Goal: Navigation & Orientation: Find specific page/section

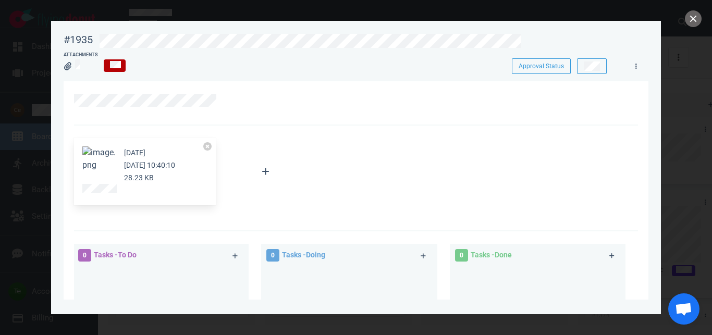
scroll to position [119, 0]
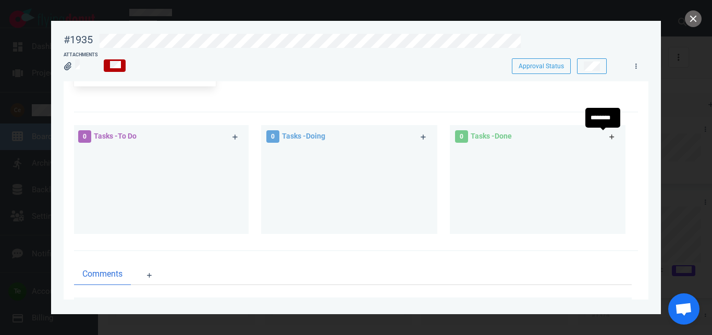
click at [609, 136] on icon at bounding box center [612, 137] width 6 height 6
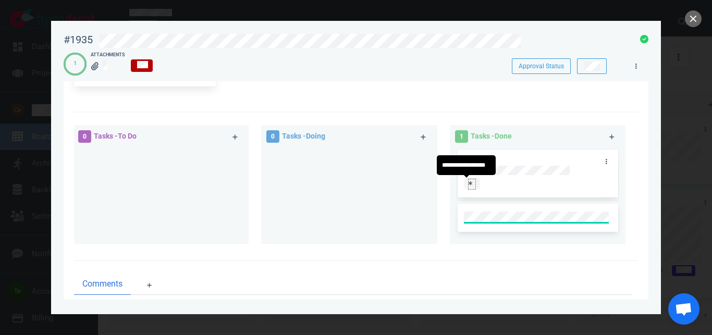
click at [468, 183] on icon at bounding box center [470, 183] width 4 height 5
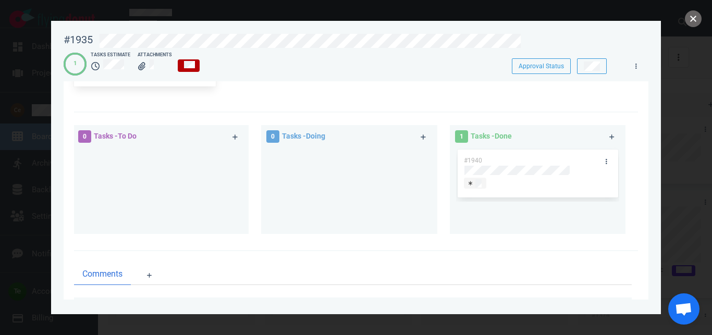
drag, startPoint x: 697, startPoint y: 16, endPoint x: 393, endPoint y: 95, distance: 313.8
click at [694, 17] on button "close" at bounding box center [693, 18] width 17 height 17
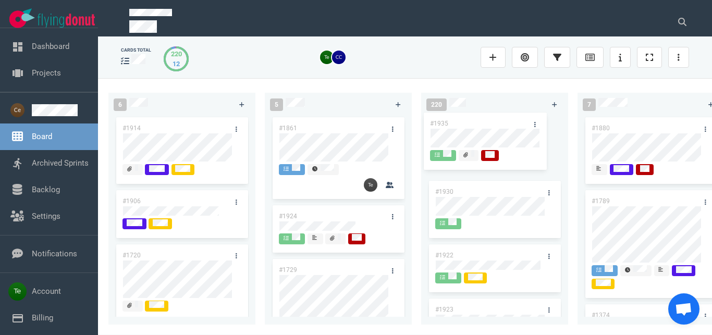
drag, startPoint x: 332, startPoint y: 127, endPoint x: 484, endPoint y: 123, distance: 152.2
click at [405, 122] on div "#1935" at bounding box center [338, 147] width 134 height 64
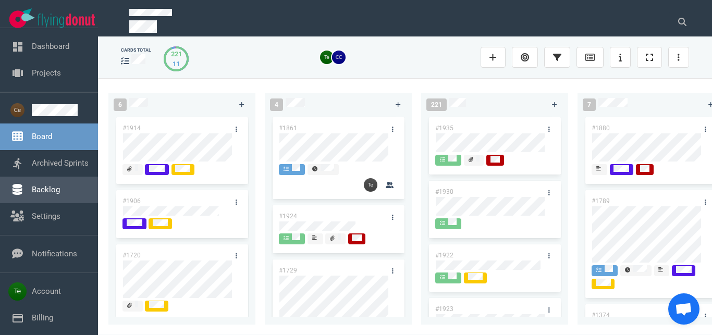
click at [47, 188] on link "Backlog" at bounding box center [46, 189] width 28 height 9
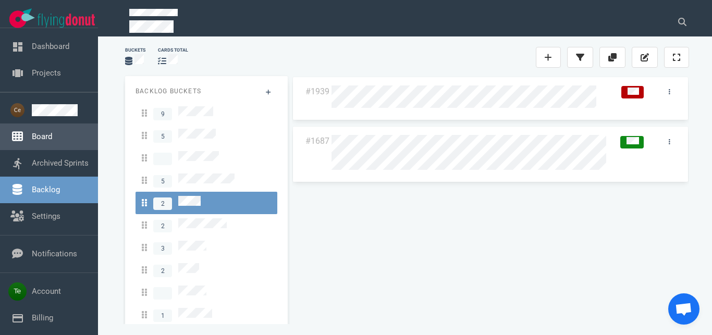
click at [52, 141] on link "Board" at bounding box center [42, 136] width 20 height 9
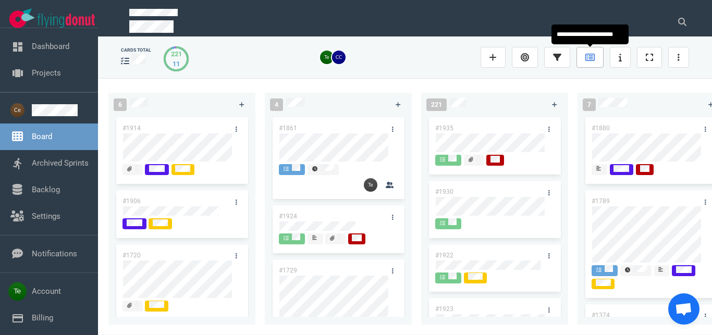
click at [588, 57] on icon at bounding box center [589, 57] width 9 height 8
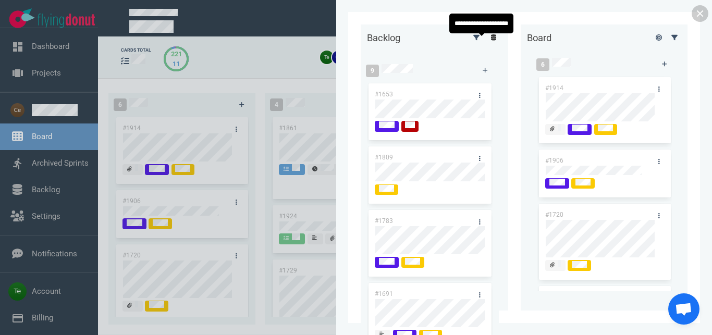
click at [485, 42] on link at bounding box center [493, 37] width 17 height 13
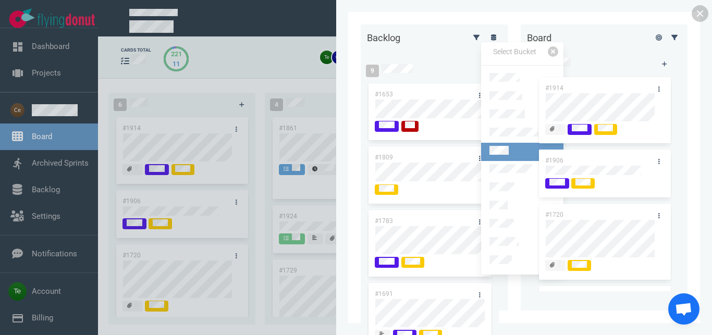
click at [515, 143] on link at bounding box center [522, 152] width 82 height 18
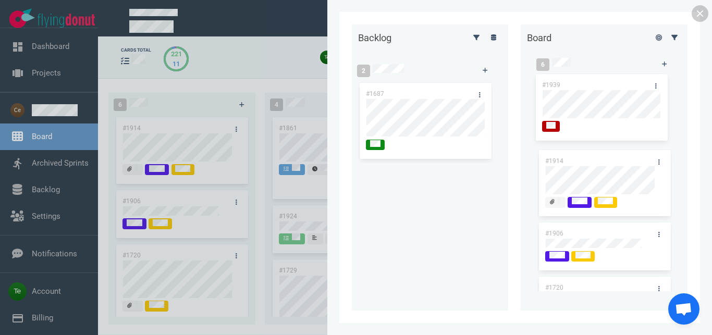
drag, startPoint x: 420, startPoint y: 89, endPoint x: 597, endPoint y: 80, distance: 176.3
click at [492, 81] on div "#1939" at bounding box center [425, 117] width 134 height 73
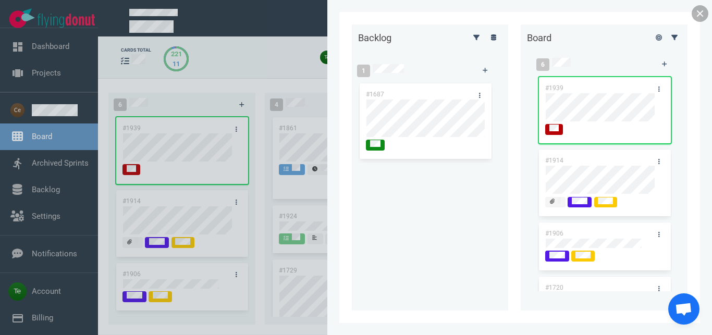
click at [698, 11] on link at bounding box center [699, 13] width 17 height 17
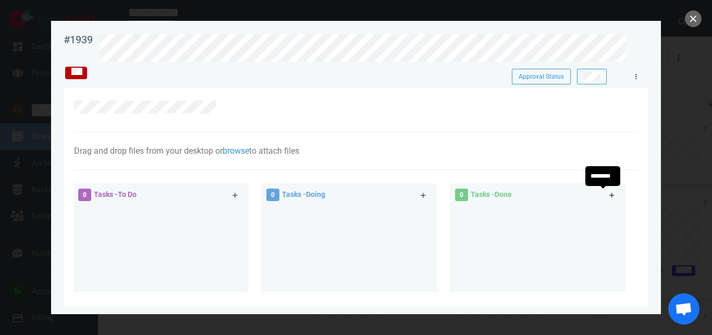
click at [609, 195] on icon at bounding box center [611, 195] width 5 height 5
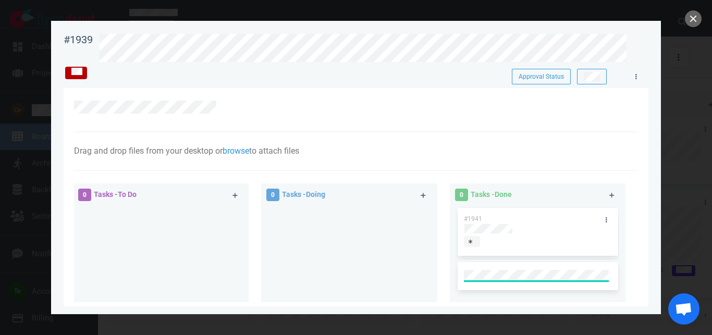
scroll to position [116, 0]
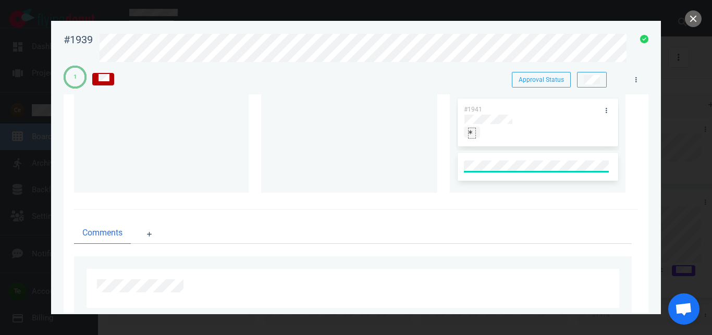
click at [468, 133] on div at bounding box center [471, 132] width 7 height 8
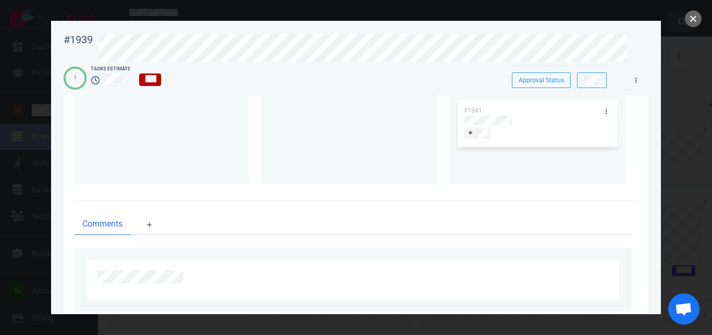
click at [696, 16] on button "close" at bounding box center [693, 18] width 17 height 17
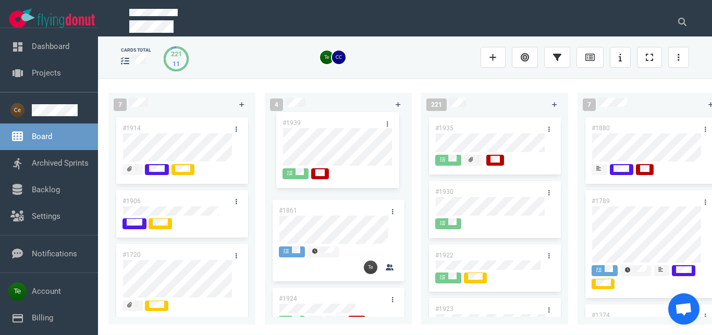
drag, startPoint x: 176, startPoint y: 127, endPoint x: 337, endPoint y: 124, distance: 160.5
click at [249, 124] on div "#1939" at bounding box center [182, 156] width 134 height 82
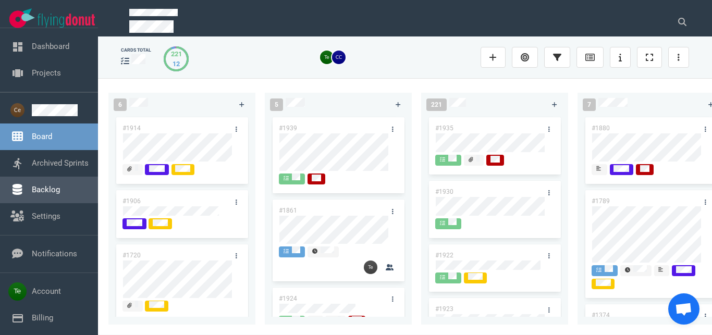
click at [47, 190] on link "Backlog" at bounding box center [46, 189] width 28 height 9
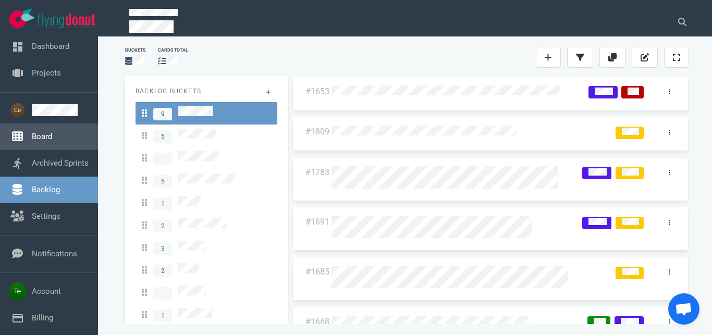
click at [52, 132] on link "Board" at bounding box center [42, 136] width 20 height 9
